Goal: Find contact information: Find contact information

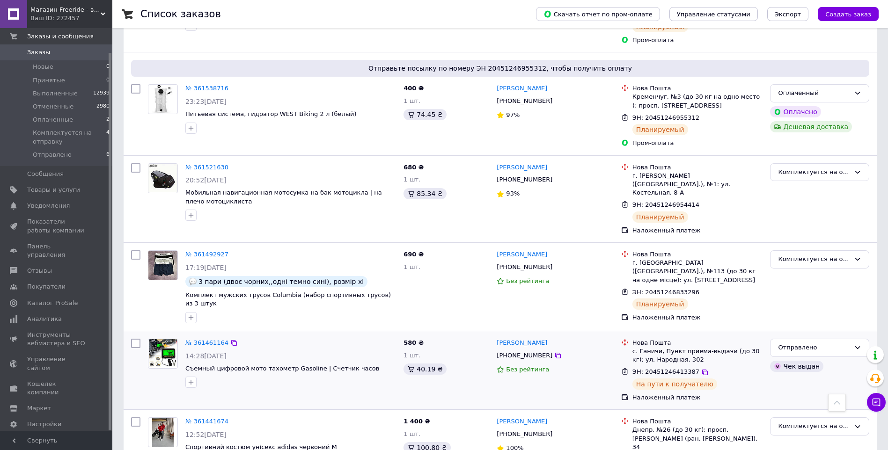
scroll to position [250, 0]
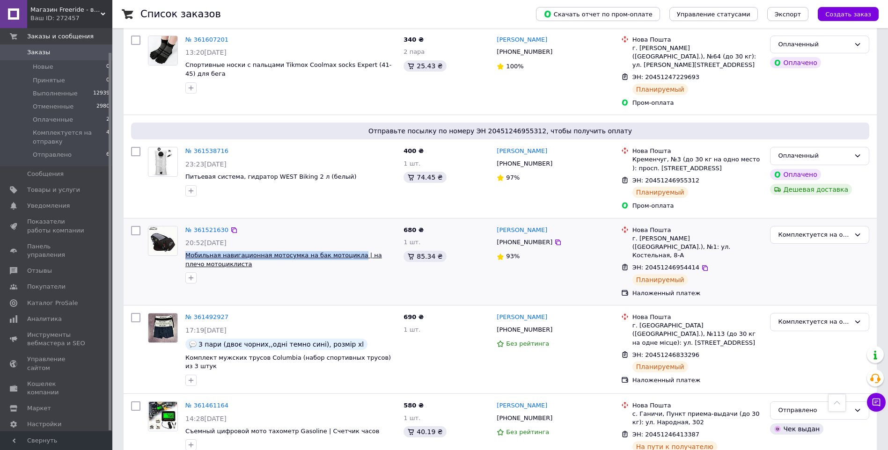
drag, startPoint x: 183, startPoint y: 228, endPoint x: 346, endPoint y: 226, distance: 162.9
click at [346, 226] on div "№ 361521630 20:52[DATE] Мобильная навигационная мотосумка на бак мотоцикла | на…" at bounding box center [291, 255] width 218 height 66
copy span "Мобильная навигационная мотосумка на бак мотоцикла"
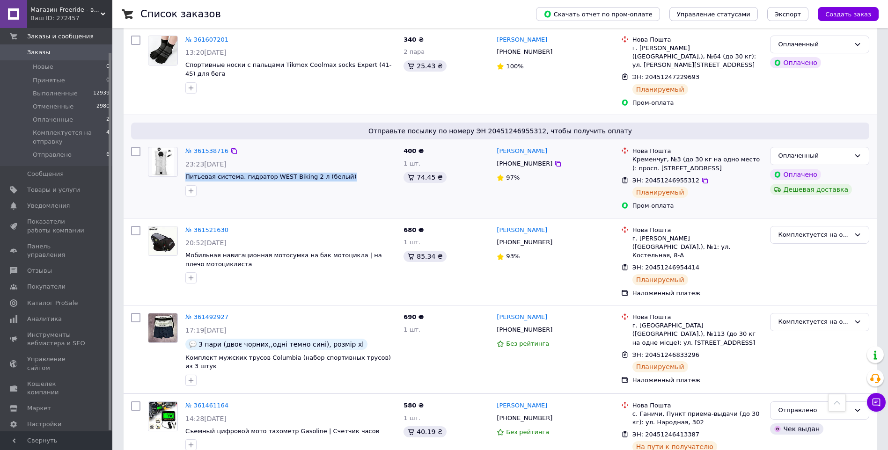
drag, startPoint x: 184, startPoint y: 151, endPoint x: 332, endPoint y: 145, distance: 148.5
click at [332, 145] on div "№ 361538716 23:23[DATE] Питьевая система, гидратор WEST Biking 2 л (белый)" at bounding box center [291, 171] width 218 height 57
copy span "Питьевая система, гидратор WEST Biking 2 л (белый)"
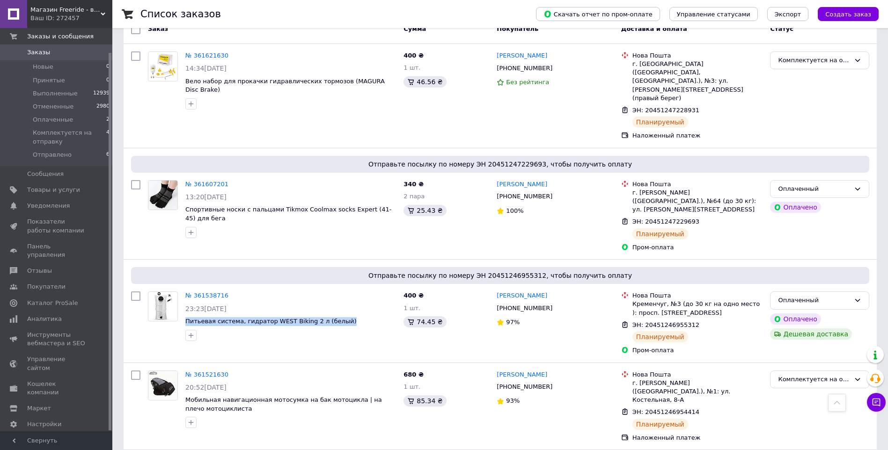
scroll to position [62, 0]
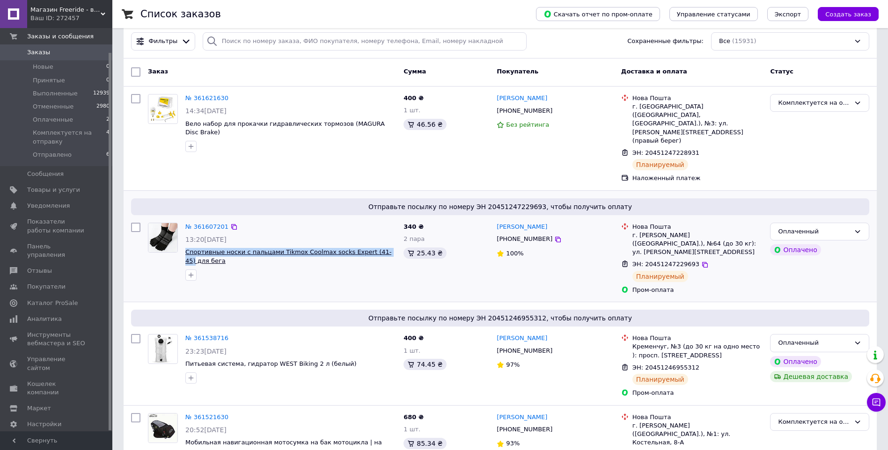
drag, startPoint x: 184, startPoint y: 233, endPoint x: 374, endPoint y: 236, distance: 189.2
click at [374, 236] on div "№ 361607201 13:20[DATE] Cпортивные носки с пальцами Tikmox Coolmax socks Expert…" at bounding box center [291, 252] width 218 height 66
copy span "Cпортивные носки с пальцами Tikmox Coolmax socks Expert (41-45)"
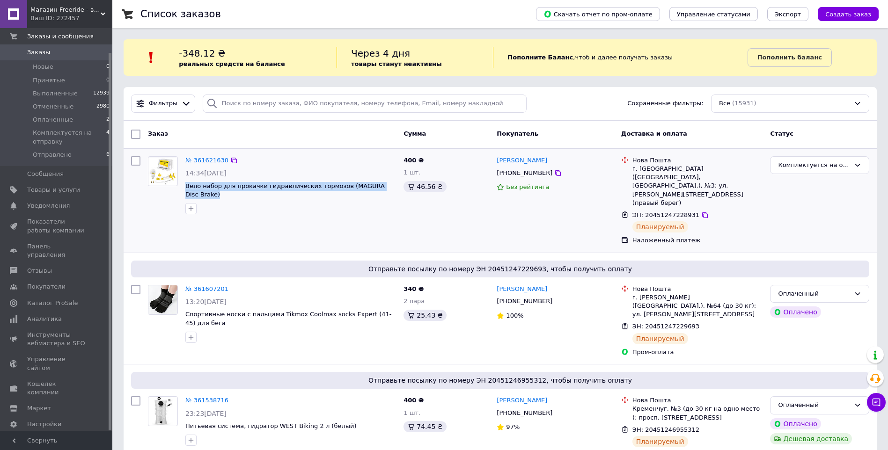
drag, startPoint x: 183, startPoint y: 184, endPoint x: 394, endPoint y: 183, distance: 211.2
click at [394, 183] on div "№ 361621630 14:34[DATE] Вело набор для прокачки гидравлических тормозов (MAGURA…" at bounding box center [291, 186] width 218 height 66
copy span "Вело набор для прокачки гидравлических тормозов (MAGURA Disc Brake)"
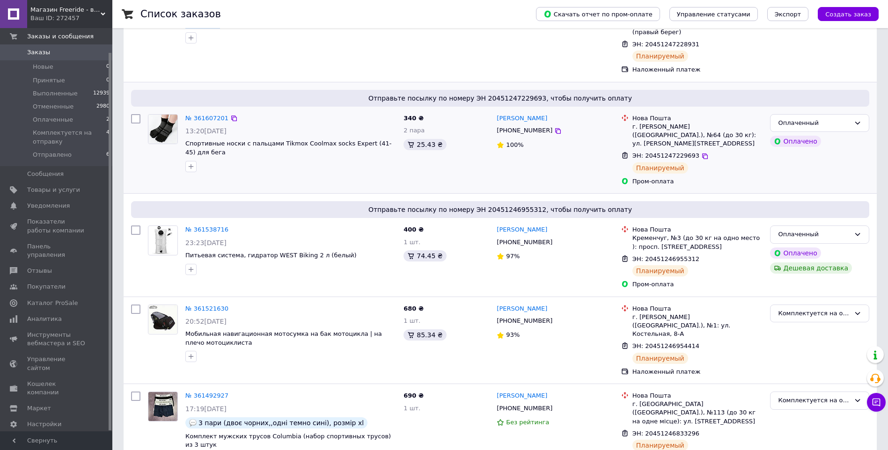
scroll to position [187, 0]
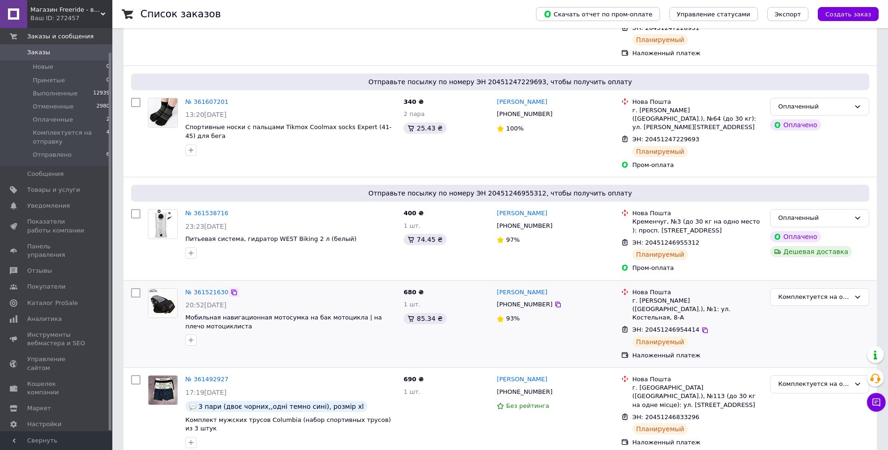
click at [231, 290] on icon at bounding box center [234, 293] width 6 height 6
drag, startPoint x: 553, startPoint y: 267, endPoint x: 499, endPoint y: 270, distance: 54.9
click at [499, 287] on div "[PERSON_NAME]" at bounding box center [555, 292] width 118 height 11
copy link "[PERSON_NAME]"
click at [554, 301] on icon at bounding box center [557, 304] width 7 height 7
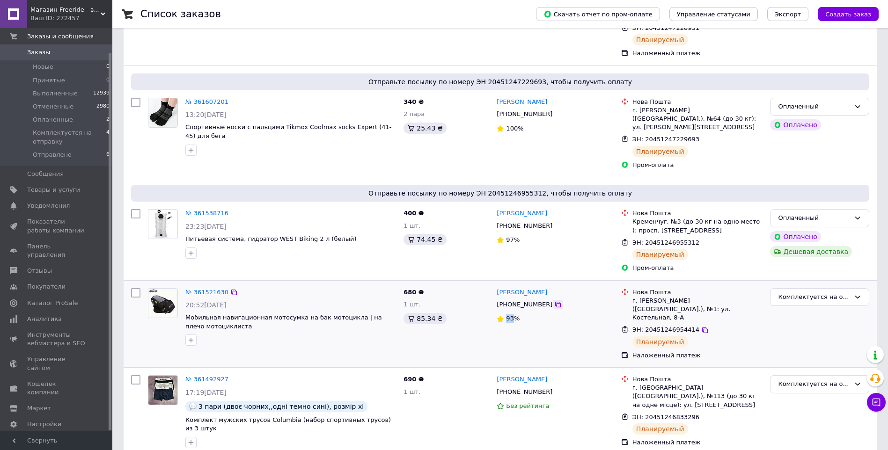
click at [554, 301] on icon at bounding box center [557, 304] width 7 height 7
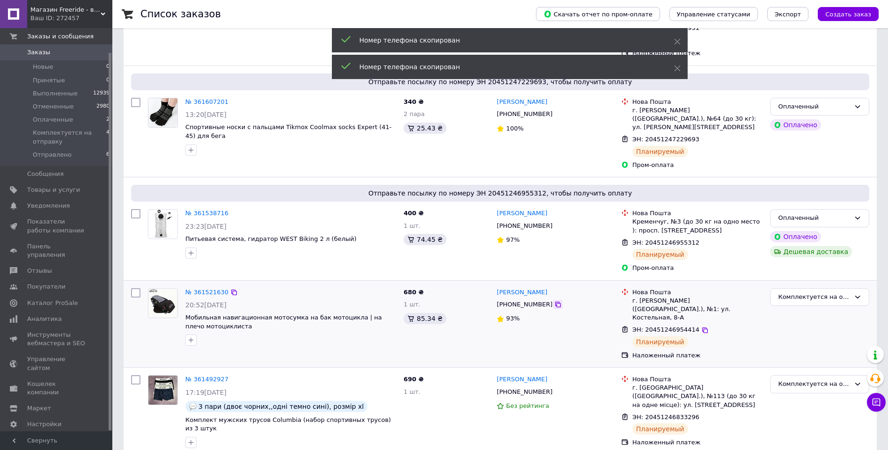
click at [554, 301] on icon at bounding box center [557, 304] width 7 height 7
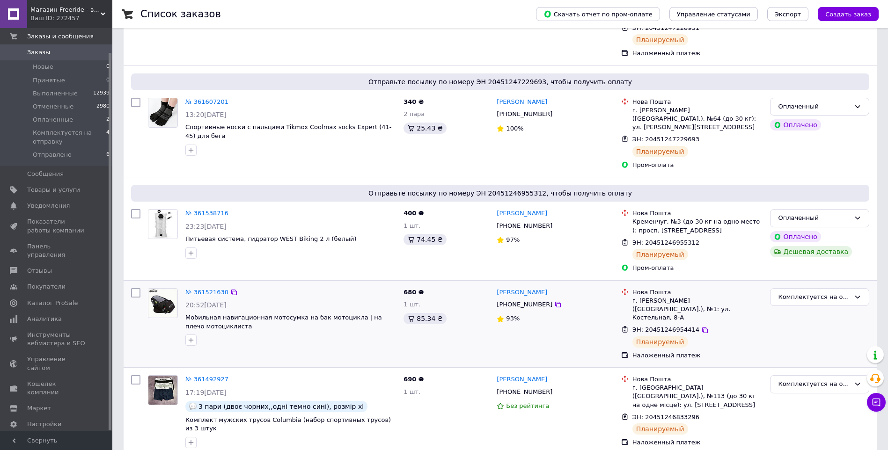
scroll to position [125, 0]
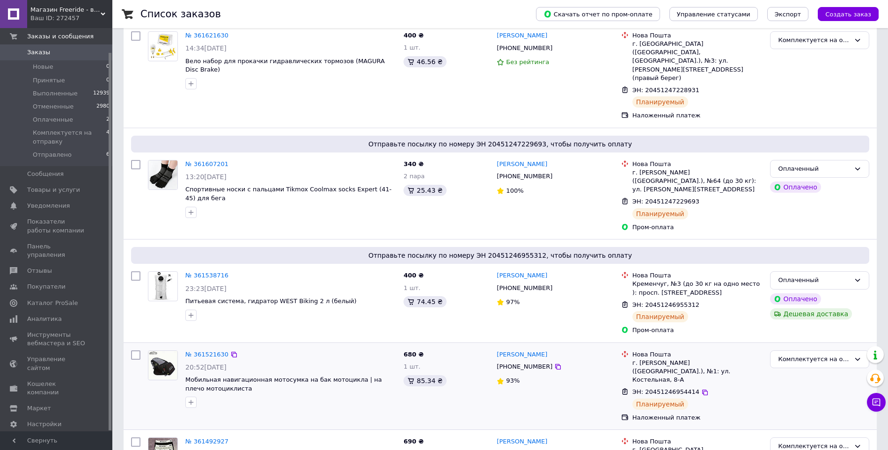
click at [648, 359] on div "г. [PERSON_NAME] ([GEOGRAPHIC_DATA].), №1: ул. Костельная, 8-А" at bounding box center [698, 372] width 131 height 26
copy div "[PERSON_NAME]"
click at [639, 280] on div "Кременчуг, №3 (до 30 кг на одно место ): просп. [STREET_ADDRESS]" at bounding box center [698, 288] width 131 height 17
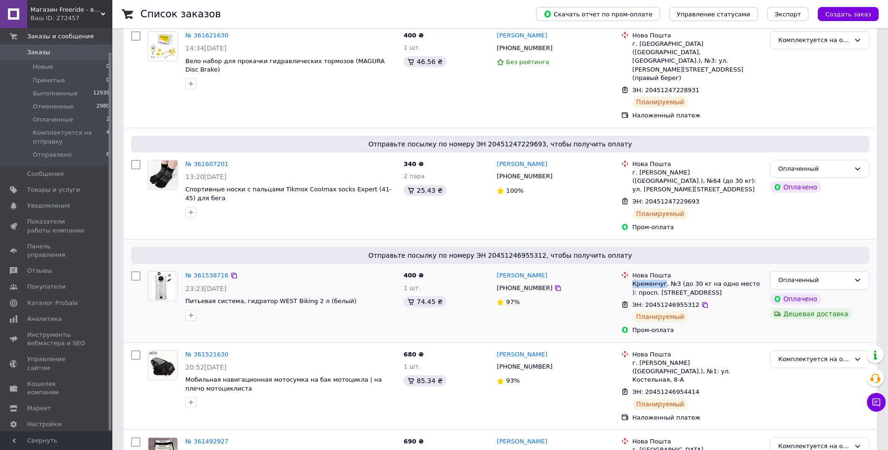
copy div "Кременчуг"
click at [644, 169] on div "г. [PERSON_NAME] ([GEOGRAPHIC_DATA].), №64 (до 30 кг): ул. [PERSON_NAME][STREET…" at bounding box center [698, 182] width 131 height 26
copy div "Львов"
click at [655, 44] on div "г. [GEOGRAPHIC_DATA] ([GEOGRAPHIC_DATA], [GEOGRAPHIC_DATA].), №3: ул. [PERSON_N…" at bounding box center [698, 61] width 131 height 43
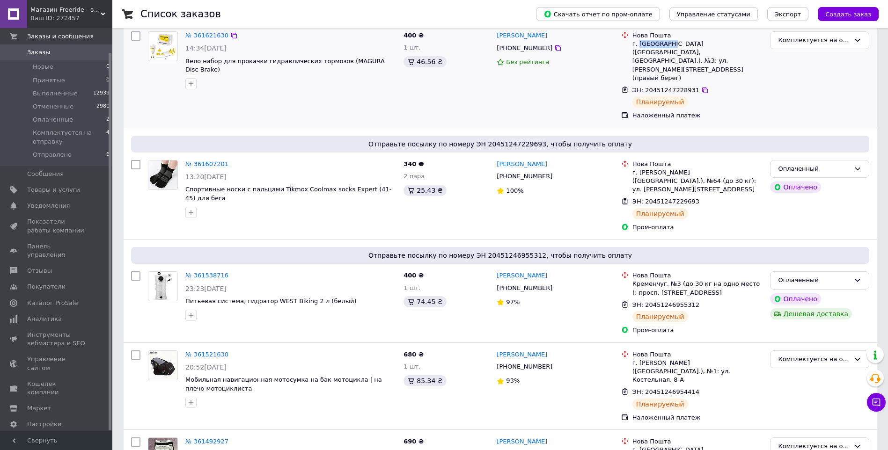
click at [655, 44] on div "г. [GEOGRAPHIC_DATA] ([GEOGRAPHIC_DATA], [GEOGRAPHIC_DATA].), №3: ул. [PERSON_N…" at bounding box center [698, 61] width 131 height 43
copy div "[GEOGRAPHIC_DATA]"
drag, startPoint x: 544, startPoint y: 247, endPoint x: 494, endPoint y: 251, distance: 49.8
click at [494, 268] on div "[PERSON_NAME] [PHONE_NUMBER] 97%" at bounding box center [555, 303] width 124 height 71
copy link "[PERSON_NAME]"
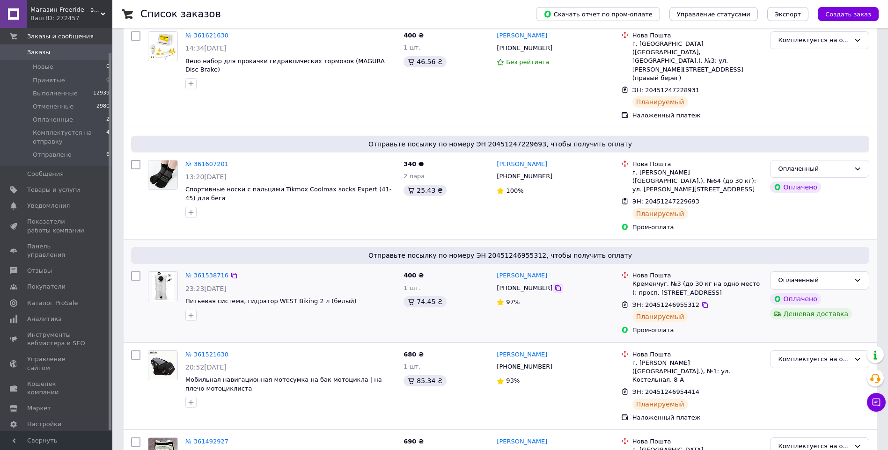
click at [554, 285] on icon at bounding box center [557, 288] width 7 height 7
drag, startPoint x: 543, startPoint y: 152, endPoint x: 499, endPoint y: 152, distance: 44.0
click at [499, 159] on div "[PERSON_NAME]" at bounding box center [555, 164] width 118 height 11
click at [554, 173] on icon at bounding box center [557, 176] width 7 height 7
drag, startPoint x: 547, startPoint y: 40, endPoint x: 500, endPoint y: 33, distance: 48.2
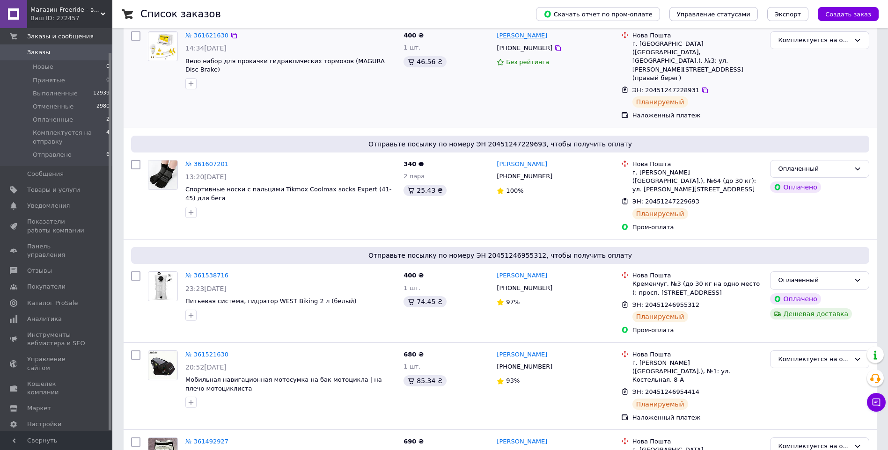
click at [500, 33] on div "[PERSON_NAME]" at bounding box center [555, 35] width 118 height 11
click at [554, 47] on icon at bounding box center [557, 47] width 7 height 7
click at [231, 352] on icon at bounding box center [234, 355] width 6 height 6
click at [230, 272] on icon at bounding box center [233, 275] width 7 height 7
click at [230, 161] on icon at bounding box center [233, 164] width 7 height 7
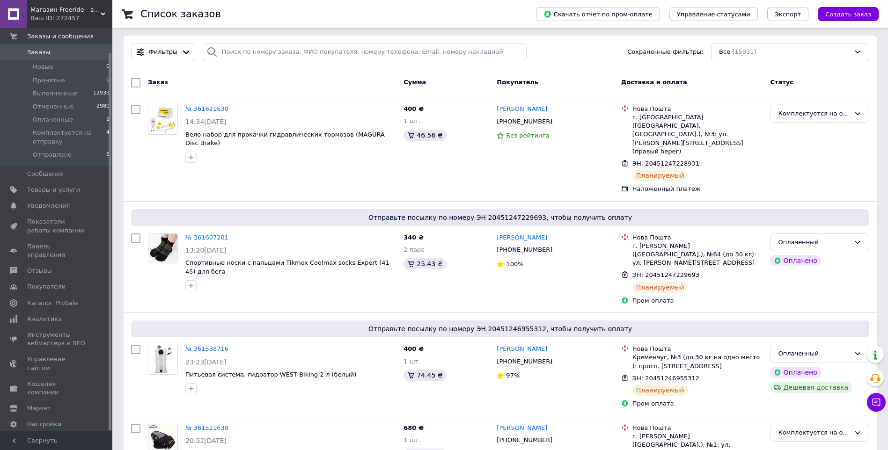
scroll to position [0, 0]
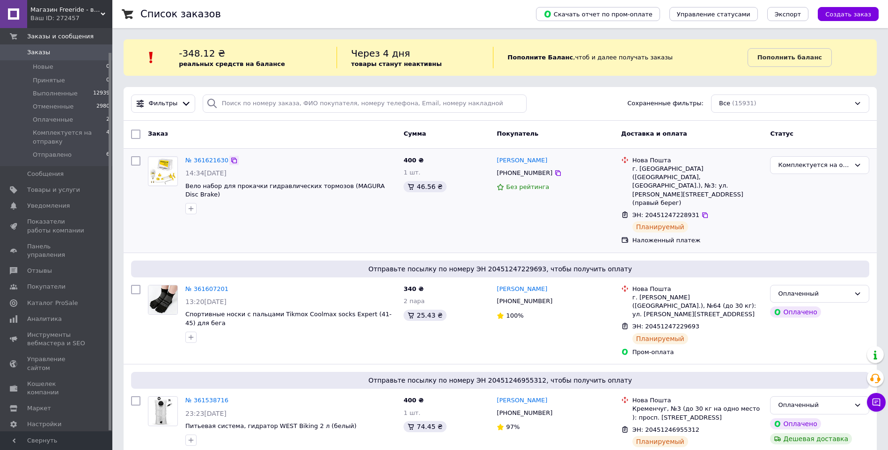
click at [231, 160] on icon at bounding box center [234, 161] width 6 height 6
